Goal: Transaction & Acquisition: Purchase product/service

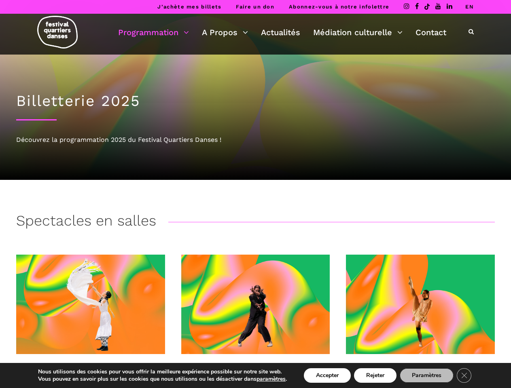
click at [471, 32] on icon at bounding box center [470, 32] width 5 height 6
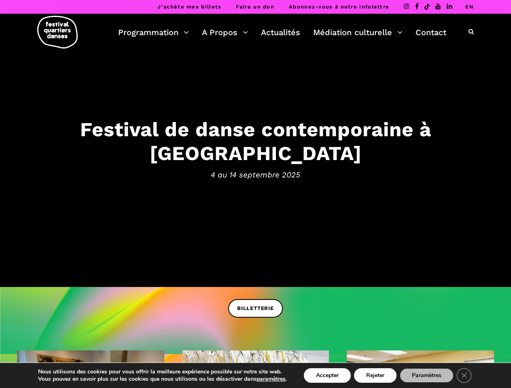
click at [471, 32] on icon at bounding box center [470, 32] width 5 height 6
